Goal: Find specific page/section: Find specific page/section

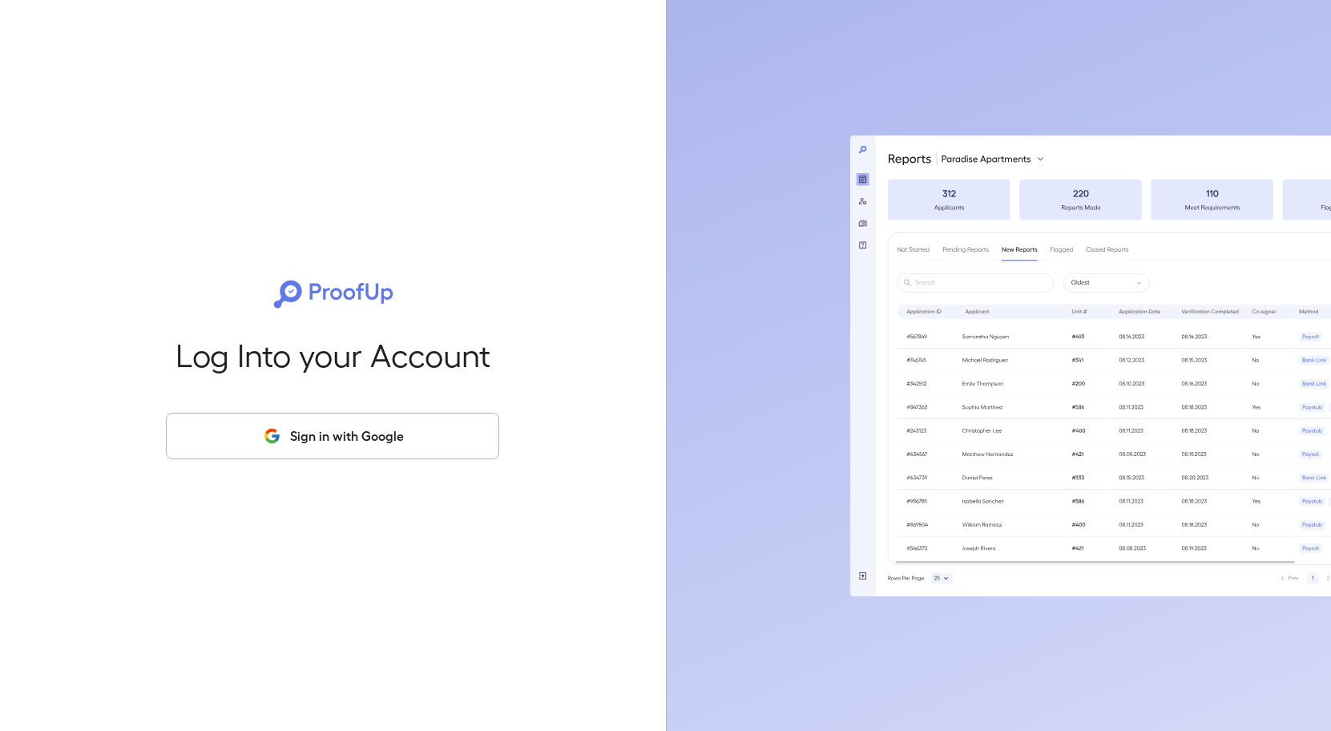
click at [338, 450] on button "Sign in with Google" at bounding box center [332, 436] width 333 height 46
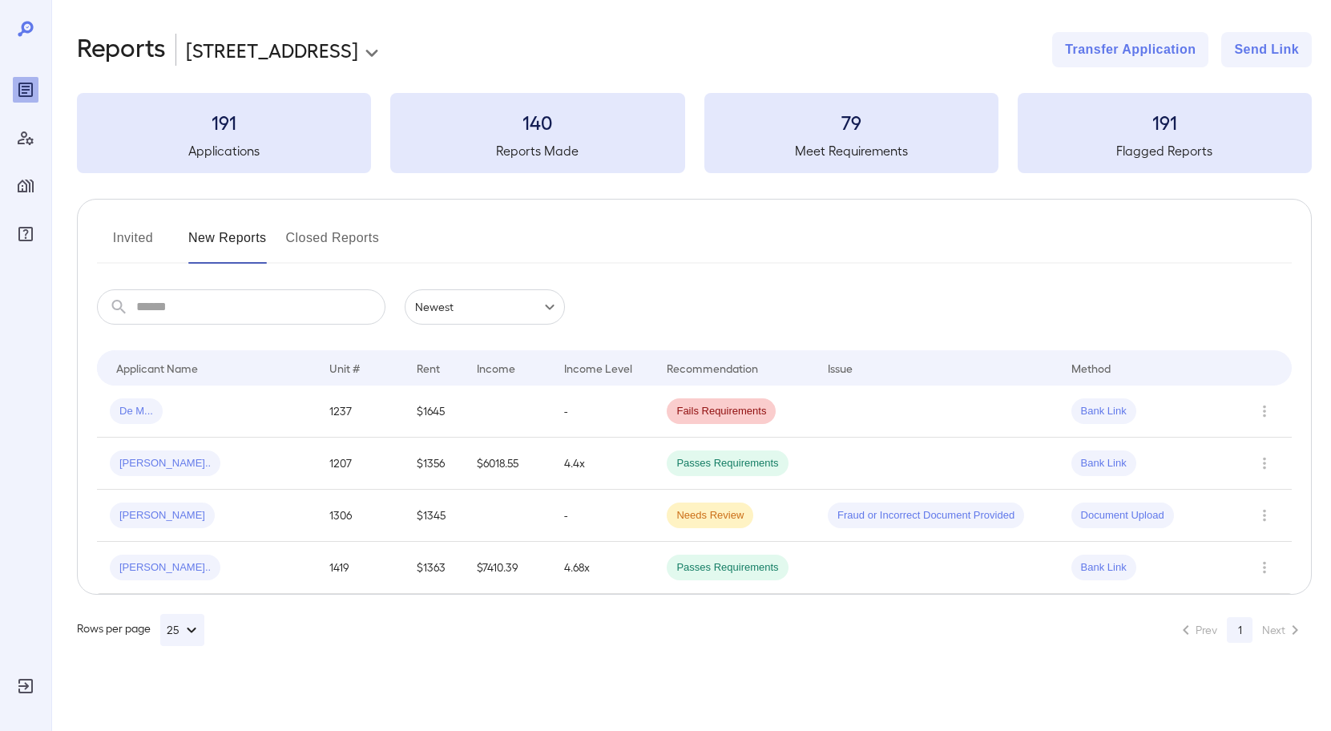
click at [139, 419] on div "De M..." at bounding box center [136, 411] width 53 height 26
